Goal: Transaction & Acquisition: Purchase product/service

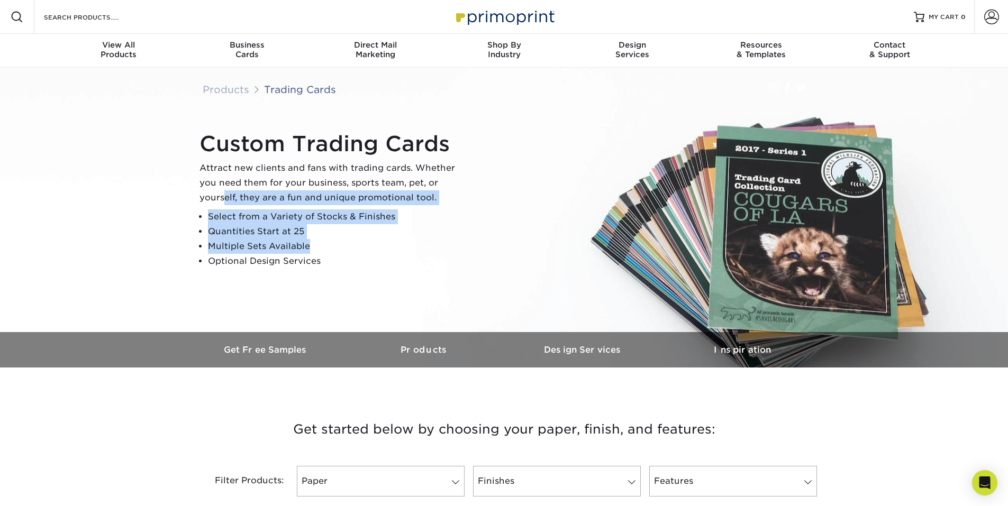
drag, startPoint x: 222, startPoint y: 200, endPoint x: 319, endPoint y: 255, distance: 111.4
click at [319, 255] on div "Custom Trading Cards Attract new clients and fans with trading cards. Whether y…" at bounding box center [332, 200] width 265 height 138
click at [320, 256] on li "Optional Design Services" at bounding box center [336, 261] width 256 height 15
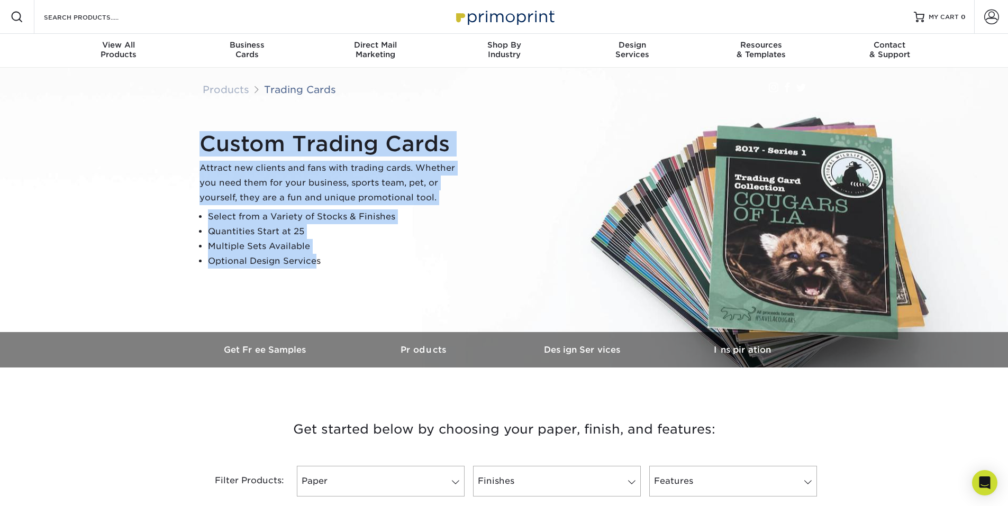
drag, startPoint x: 314, startPoint y: 255, endPoint x: 183, endPoint y: 169, distance: 156.3
click at [185, 171] on div "Products Trading Cards Instagram Facebook Twitter Custom Trading Cards Attract …" at bounding box center [504, 218] width 1008 height 300
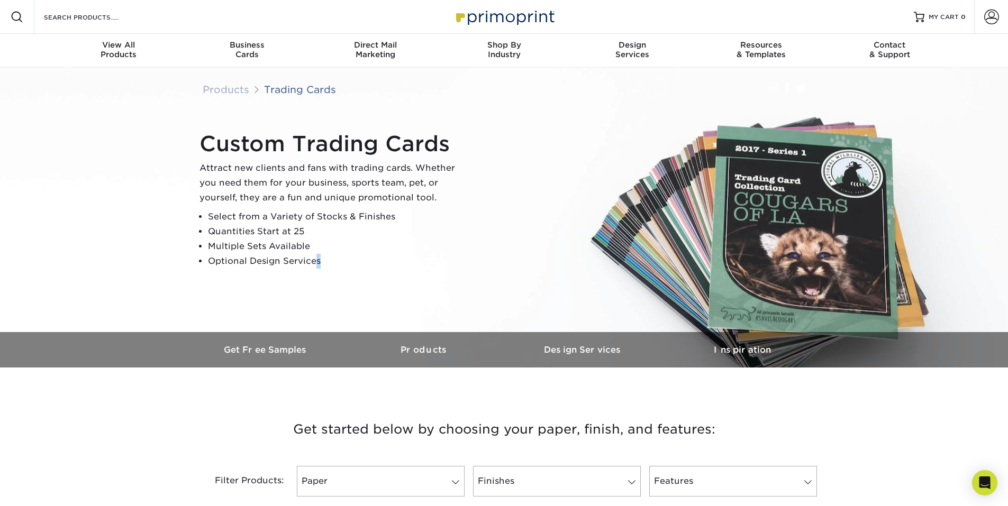
click at [183, 169] on img at bounding box center [504, 218] width 1011 height 674
click at [273, 230] on li "Quantities Start at 25" at bounding box center [336, 231] width 256 height 15
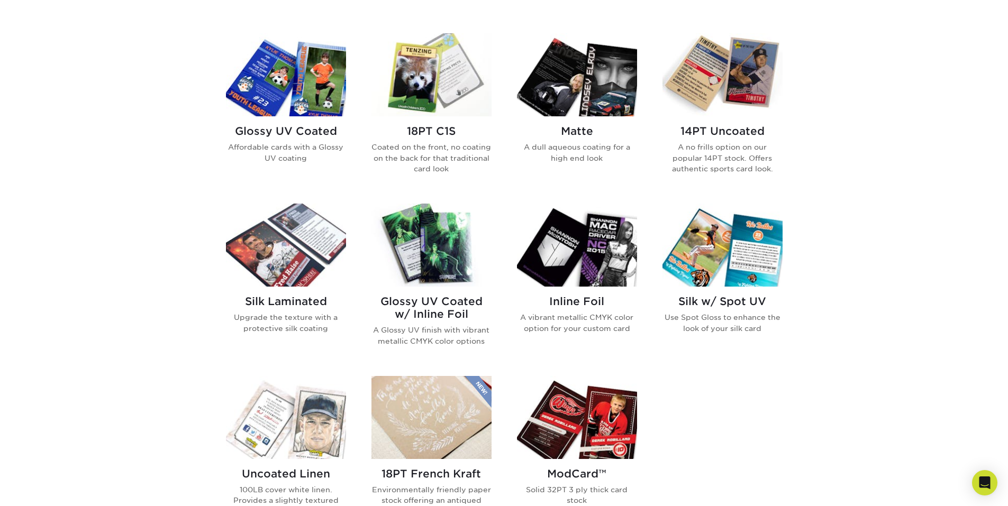
scroll to position [529, 0]
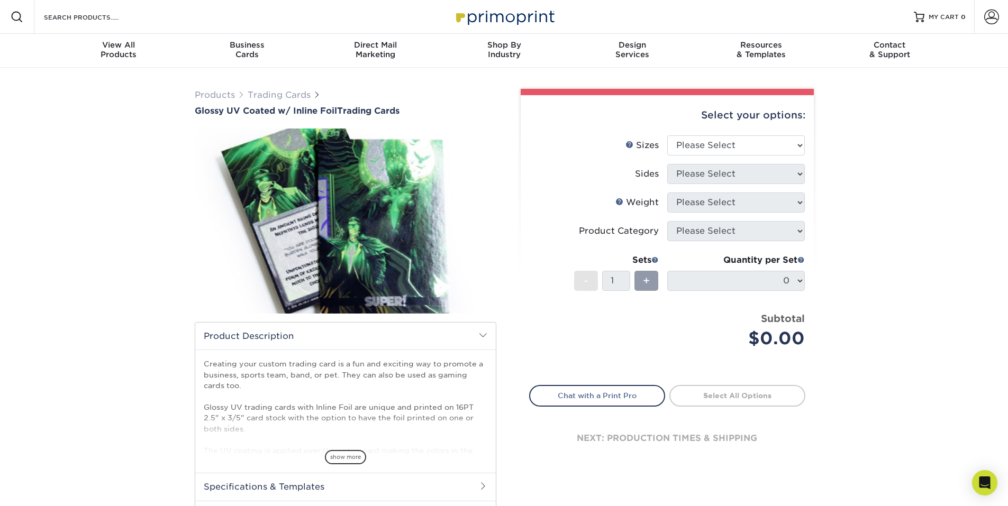
click at [349, 242] on img at bounding box center [346, 221] width 302 height 209
click at [341, 455] on span "show more" at bounding box center [345, 457] width 41 height 14
drag, startPoint x: 350, startPoint y: 402, endPoint x: 355, endPoint y: 423, distance: 21.1
click at [355, 423] on p "Creating your custom trading card is a fun and exciting way to promote a busine…" at bounding box center [346, 418] width 284 height 119
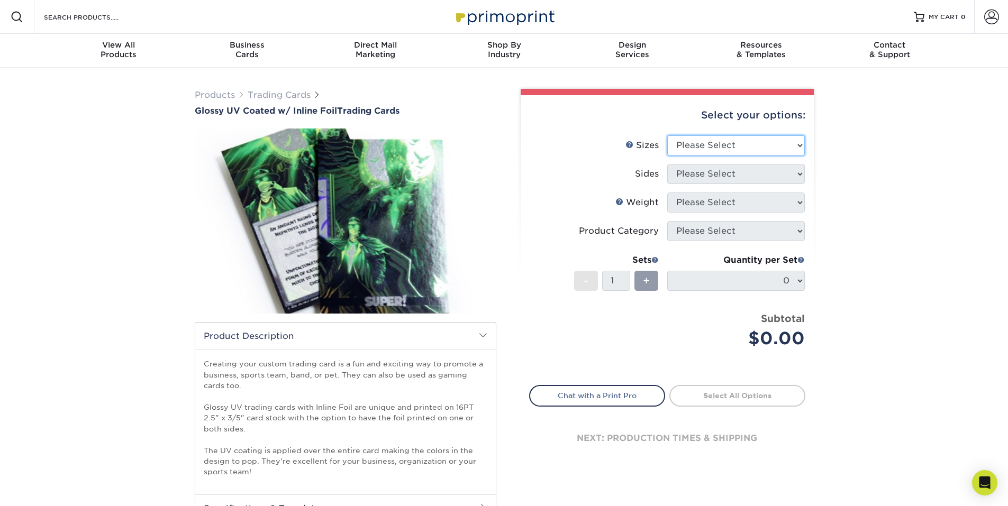
click at [713, 141] on select "Please Select 2.5" x 3.5"" at bounding box center [736, 145] width 138 height 20
select select "2.50x3.50"
click at [667, 135] on select "Please Select 2.5" x 3.5"" at bounding box center [736, 145] width 138 height 20
click at [713, 172] on select "Please Select Print Both Sides - Foil Back Only Print Both Sides - Foil Both Si…" at bounding box center [736, 174] width 138 height 20
select select "e9e9dfb3-fba1-4d60-972c-fd9ca5904d33"
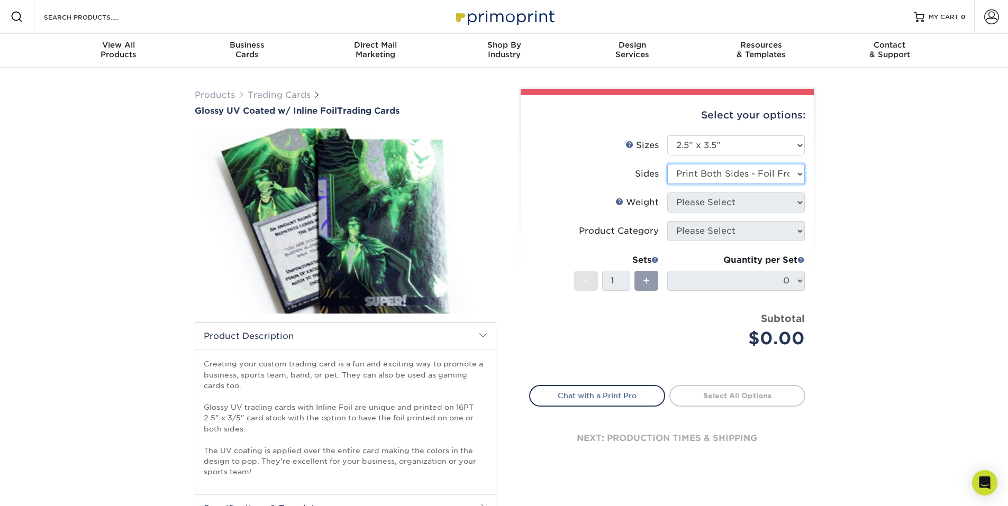
click at [667, 164] on select "Please Select Print Both Sides - Foil Back Only Print Both Sides - Foil Both Si…" at bounding box center [736, 174] width 138 height 20
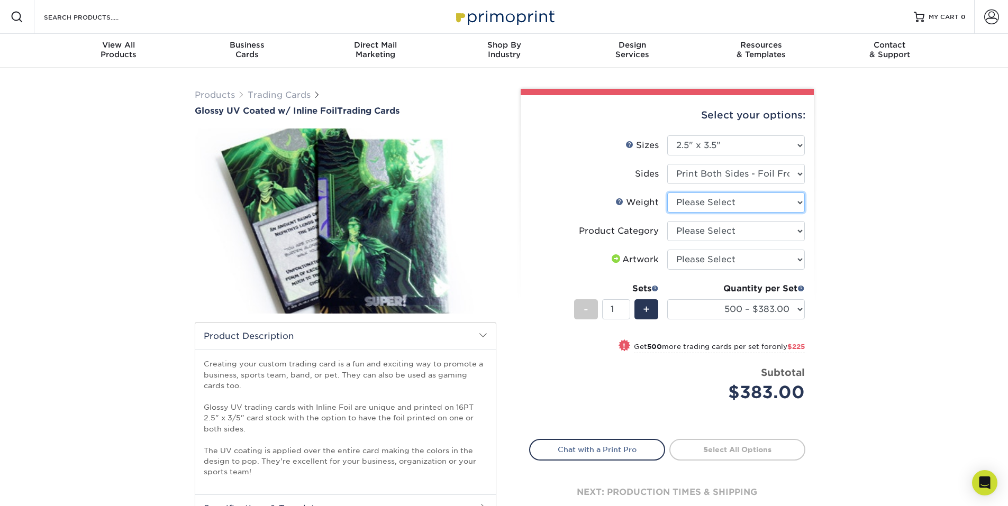
click at [733, 203] on select "Please Select 16PT" at bounding box center [736, 203] width 138 height 20
select select "16PT"
click at [667, 193] on select "Please Select 16PT" at bounding box center [736, 203] width 138 height 20
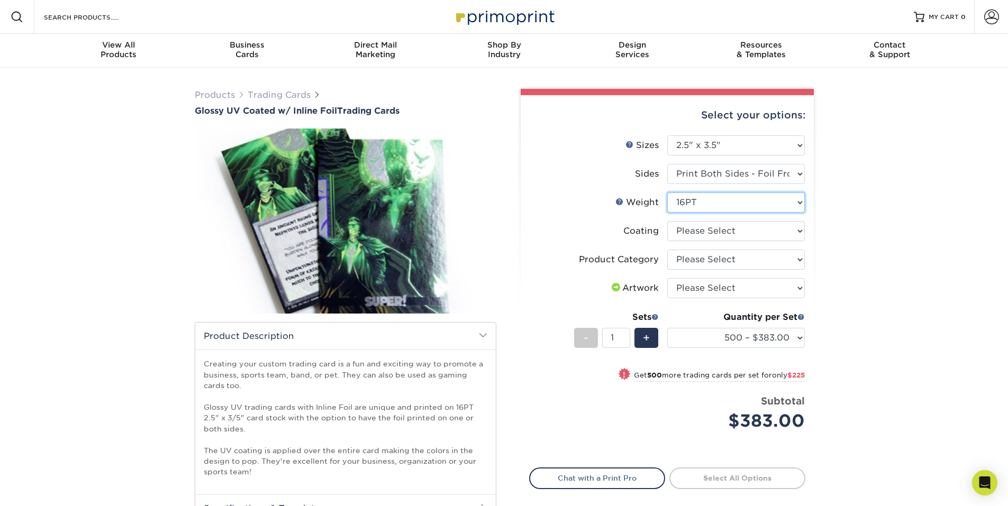
click at [724, 203] on select "Please Select 16PT" at bounding box center [736, 203] width 138 height 20
click at [848, 219] on div "Products Trading Cards Glossy UV Coated w/ Inline Foil Trading Cards /" at bounding box center [504, 344] width 1008 height 552
click at [750, 237] on select at bounding box center [736, 231] width 138 height 20
click at [839, 264] on div "Products Trading Cards Glossy UV Coated w/ Inline Foil Trading Cards /" at bounding box center [504, 344] width 1008 height 552
click at [755, 233] on select at bounding box center [736, 231] width 138 height 20
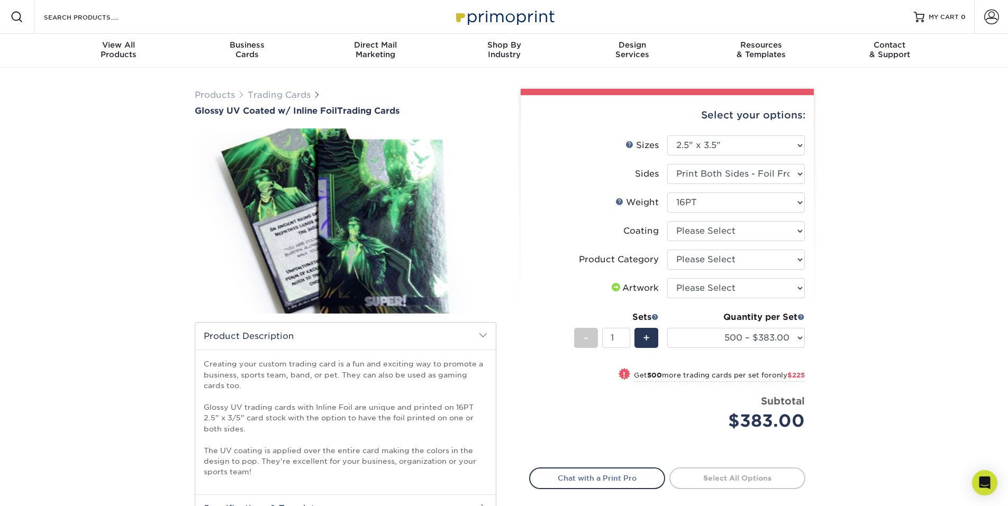
click at [857, 259] on div "Products Trading Cards Glossy UV Coated w/ Inline Foil Trading Cards /" at bounding box center [504, 344] width 1008 height 552
click at [761, 259] on select "Please Select Trading Cards" at bounding box center [736, 260] width 138 height 20
select select "c2f9bce9-36c2-409d-b101-c29d9d031e18"
click at [667, 250] on select "Please Select Trading Cards" at bounding box center [736, 260] width 138 height 20
click at [758, 289] on select "Please Select I will upload files I need a design - $100" at bounding box center [736, 288] width 138 height 20
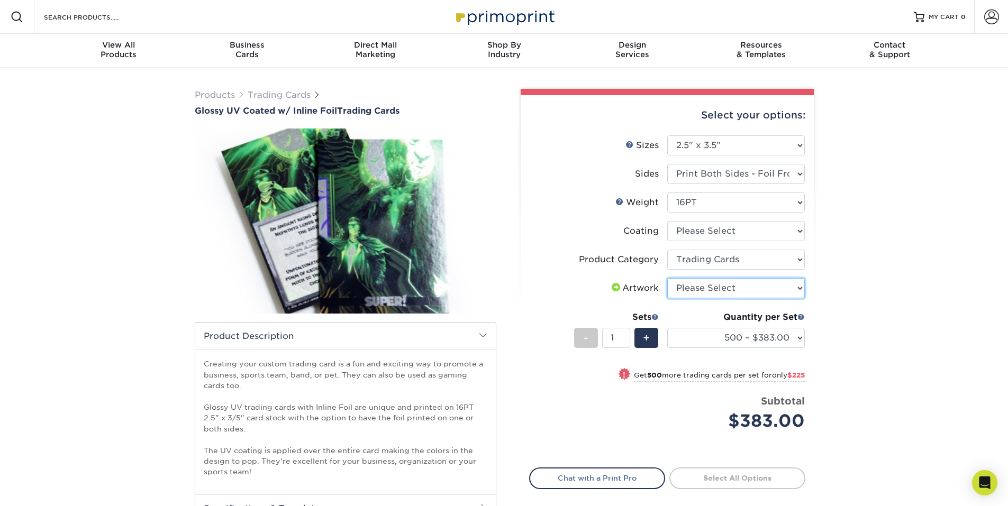
select select "upload"
click at [667, 278] on select "Please Select I will upload files I need a design - $100" at bounding box center [736, 288] width 138 height 20
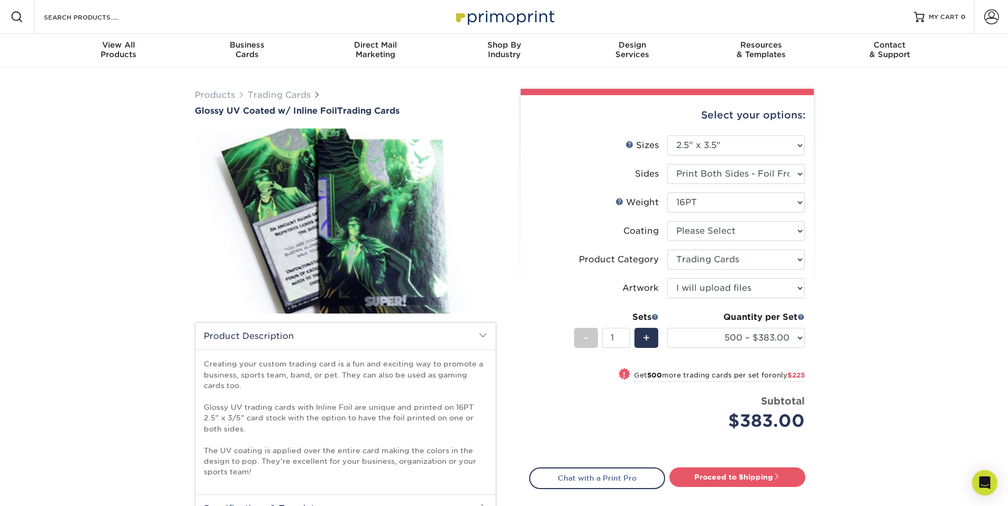
click at [837, 320] on div "Products Trading Cards Glossy UV Coated w/ Inline Foil Trading Cards /" at bounding box center [504, 344] width 1008 height 552
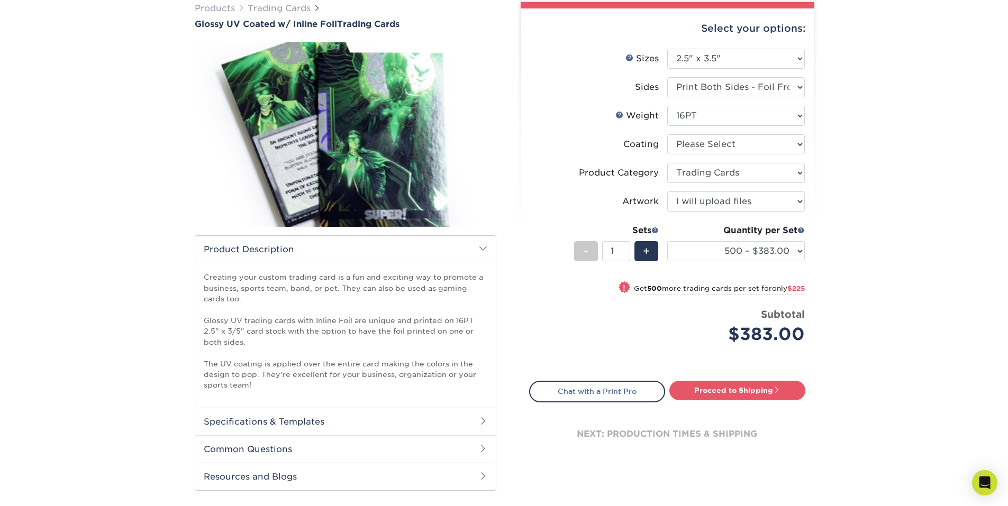
scroll to position [88, 0]
